Goal: Information Seeking & Learning: Learn about a topic

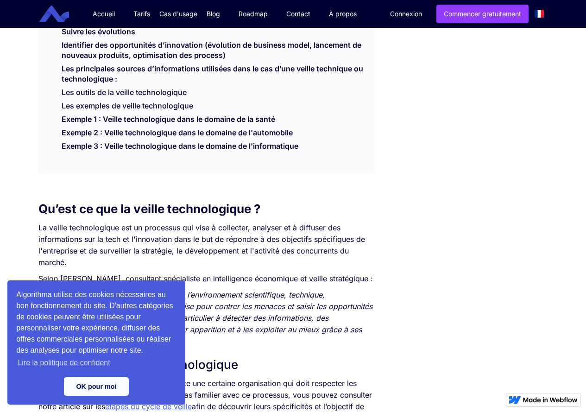
scroll to position [463, 0]
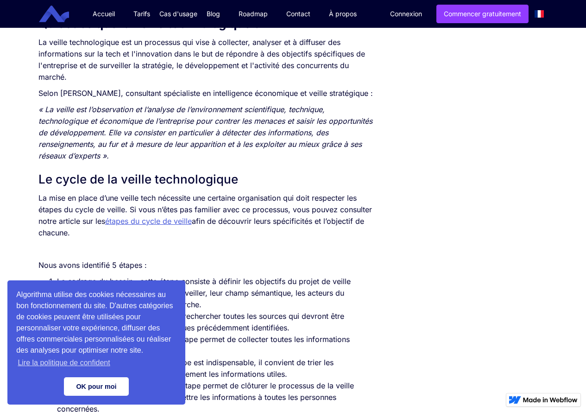
click at [94, 386] on link "OK pour moi" at bounding box center [96, 386] width 65 height 19
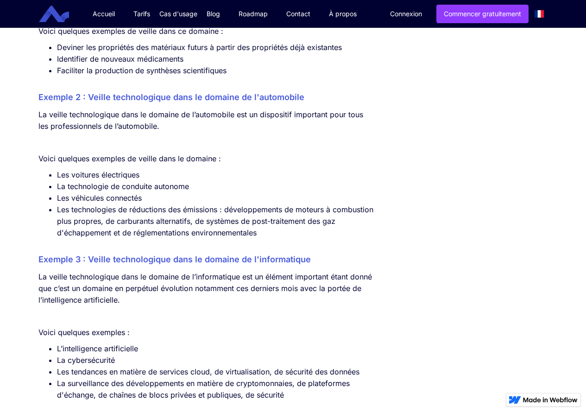
scroll to position [2641, 0]
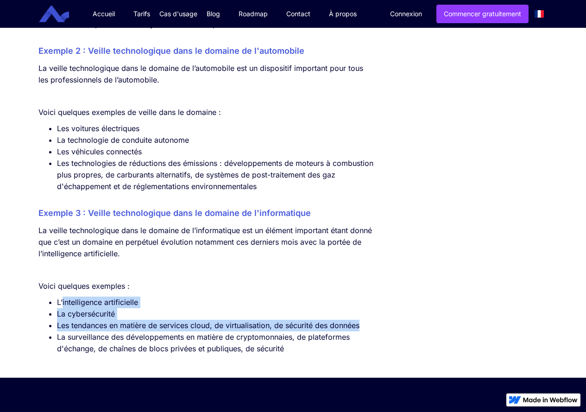
drag, startPoint x: 86, startPoint y: 321, endPoint x: 378, endPoint y: 333, distance: 292.2
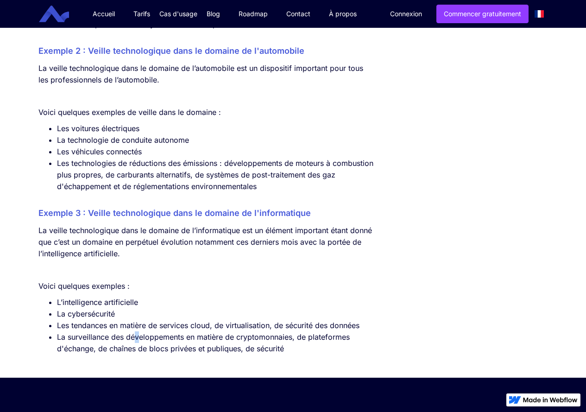
click at [136, 348] on li "La surveillance des développements en matière de cryptomonnaies, de plateformes…" at bounding box center [216, 342] width 318 height 23
click at [108, 353] on li "La surveillance des développements en matière de cryptomonnaies, de plateformes…" at bounding box center [216, 342] width 318 height 23
drag, startPoint x: 74, startPoint y: 360, endPoint x: 87, endPoint y: 358, distance: 13.0
click at [84, 355] on li "La surveillance des développements en matière de cryptomonnaies, de plateformes…" at bounding box center [216, 342] width 318 height 23
click at [140, 355] on li "La surveillance des développements en matière de cryptomonnaies, de plateformes…" at bounding box center [216, 342] width 318 height 23
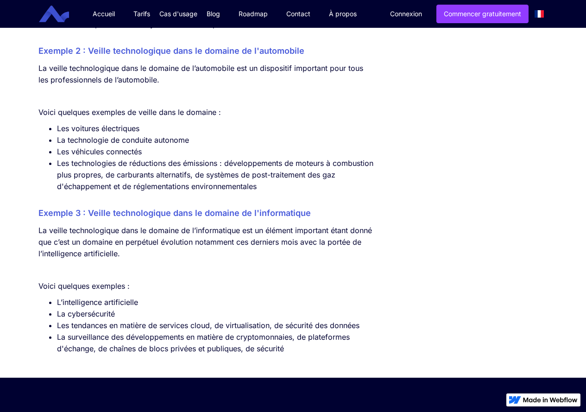
click at [189, 355] on li "La surveillance des développements en matière de cryptomonnaies, de plateformes…" at bounding box center [216, 342] width 318 height 23
click at [234, 355] on li "La surveillance des développements en matière de cryptomonnaies, de plateformes…" at bounding box center [216, 342] width 318 height 23
click at [273, 355] on li "La surveillance des développements en matière de cryptomonnaies, de plateformes…" at bounding box center [216, 342] width 318 height 23
drag, startPoint x: 298, startPoint y: 361, endPoint x: 304, endPoint y: 361, distance: 6.0
click at [302, 355] on li "La surveillance des développements en matière de cryptomonnaies, de plateformes…" at bounding box center [216, 342] width 318 height 23
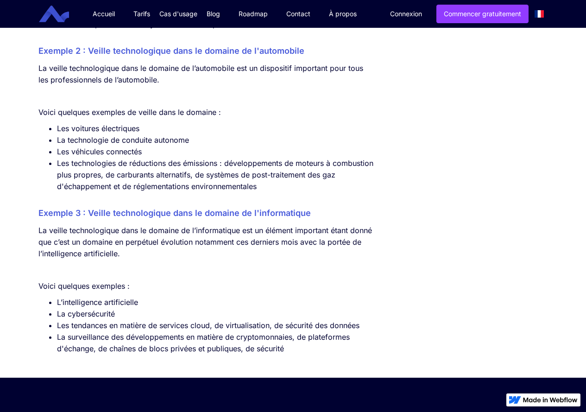
click at [304, 355] on li "La surveillance des développements en matière de cryptomonnaies, de plateformes…" at bounding box center [216, 342] width 318 height 23
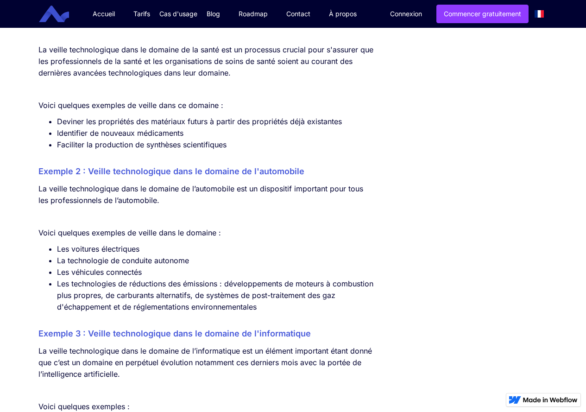
scroll to position [2475, 0]
